Goal: Task Accomplishment & Management: Complete application form

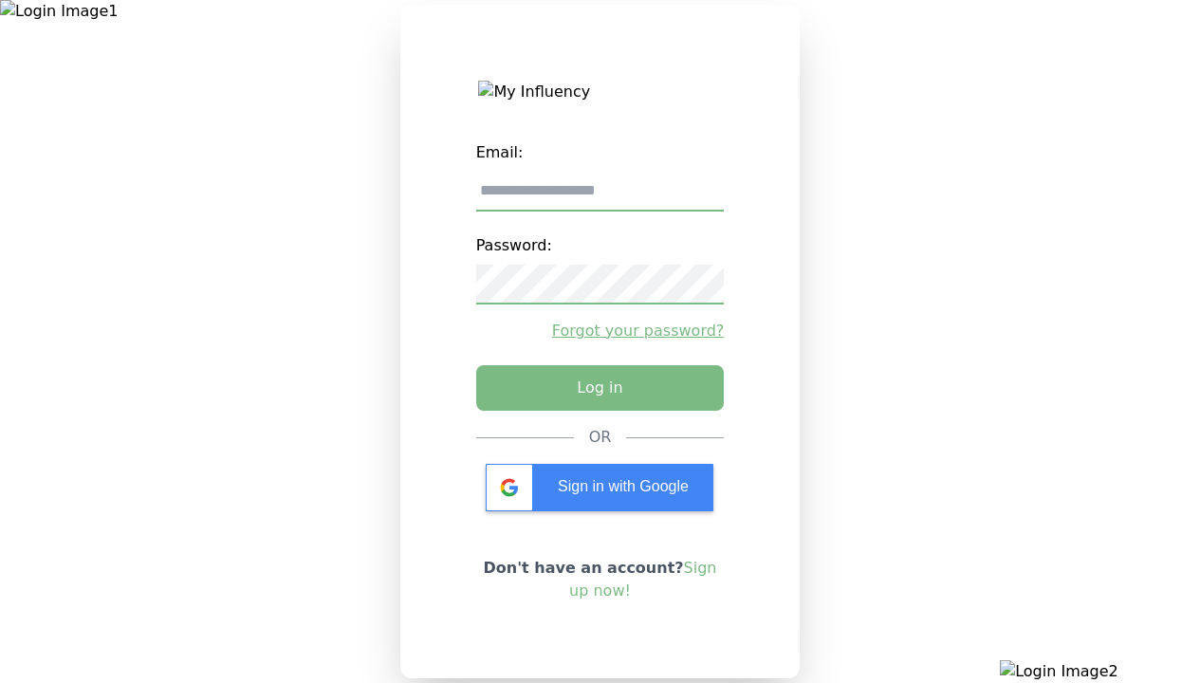
click at [599, 198] on input "email" at bounding box center [600, 192] width 248 height 40
type input "**********"
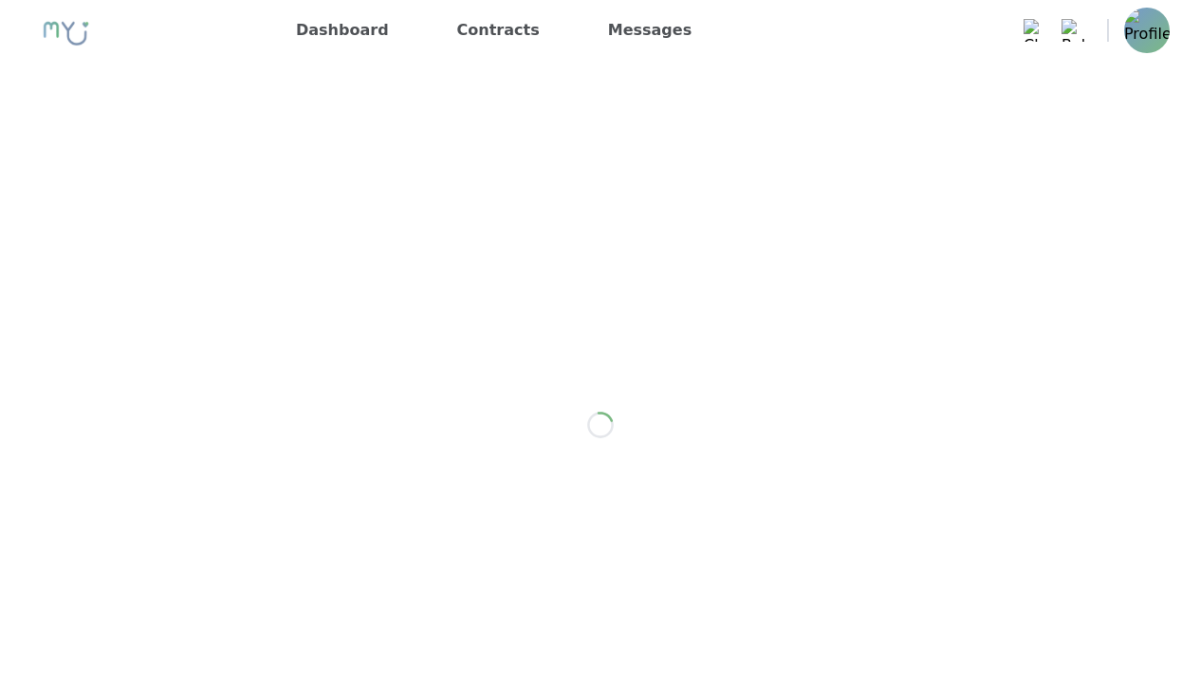
scroll to position [1519, 0]
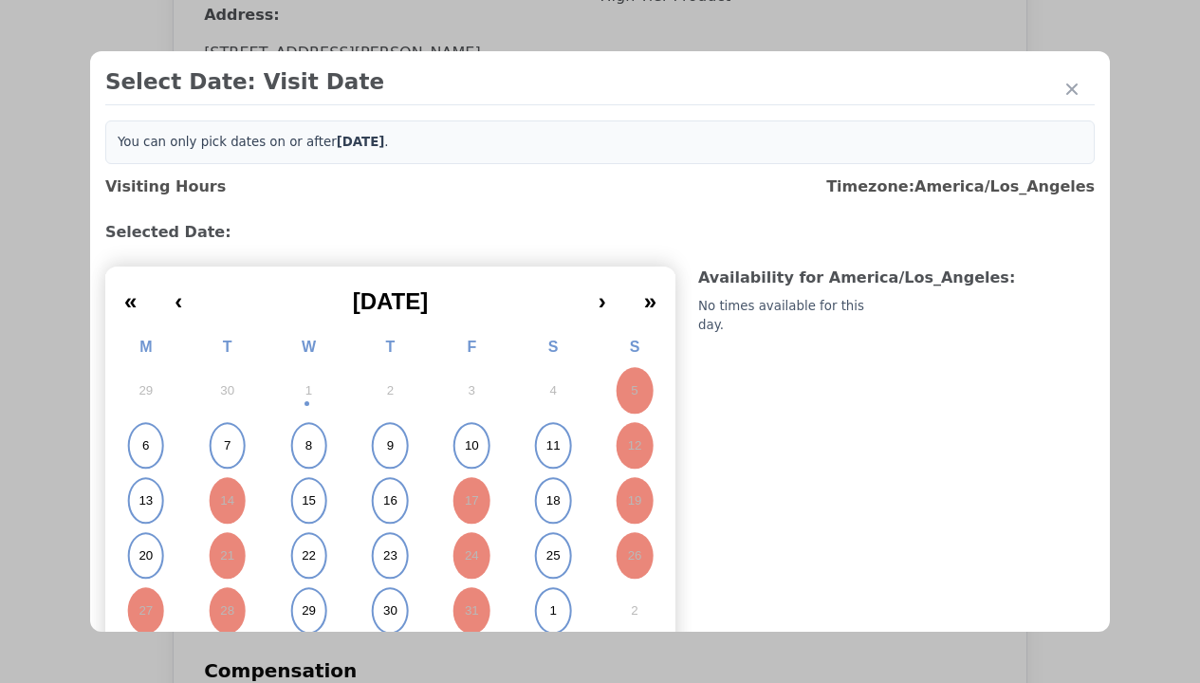
click at [306, 501] on abbr "15" at bounding box center [309, 500] width 14 height 17
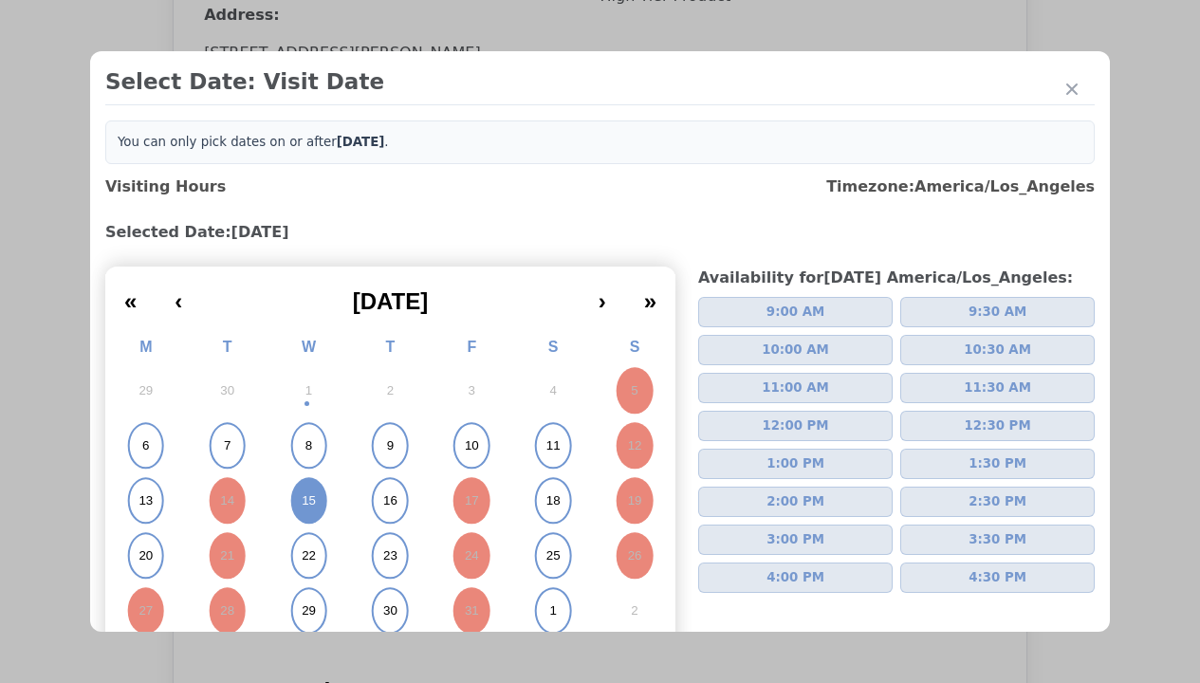
click at [787, 502] on span "2:00 PM" at bounding box center [795, 501] width 58 height 19
click at [473, 317] on div "Please Select Submission Date" at bounding box center [474, 307] width 194 height 19
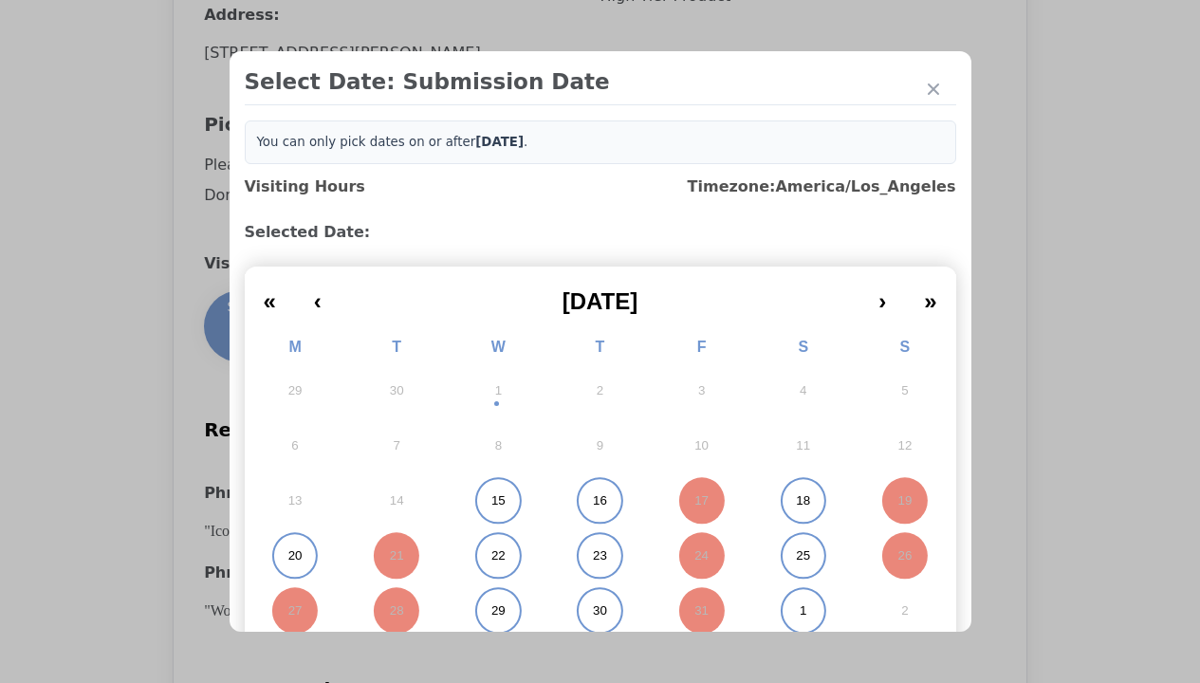
click at [491, 501] on abbr "15" at bounding box center [498, 500] width 14 height 17
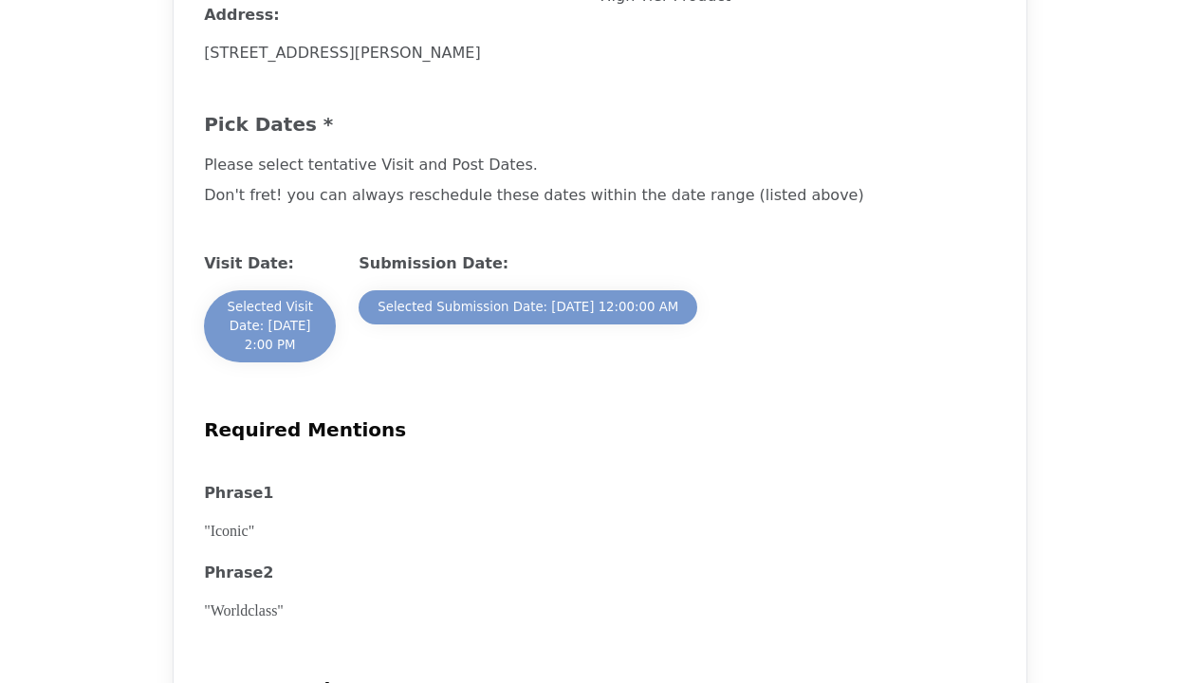
scroll to position [2442, 0]
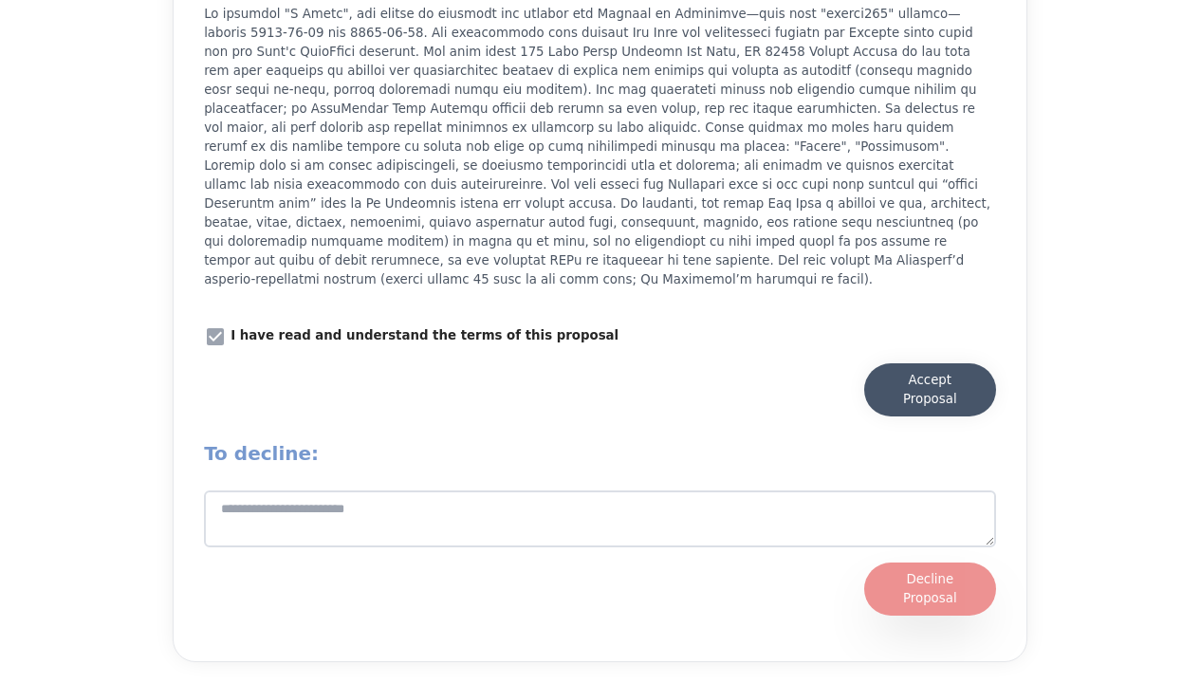
click at [929, 395] on div "Accept Proposal" at bounding box center [930, 390] width 94 height 38
